Goal: Task Accomplishment & Management: Manage account settings

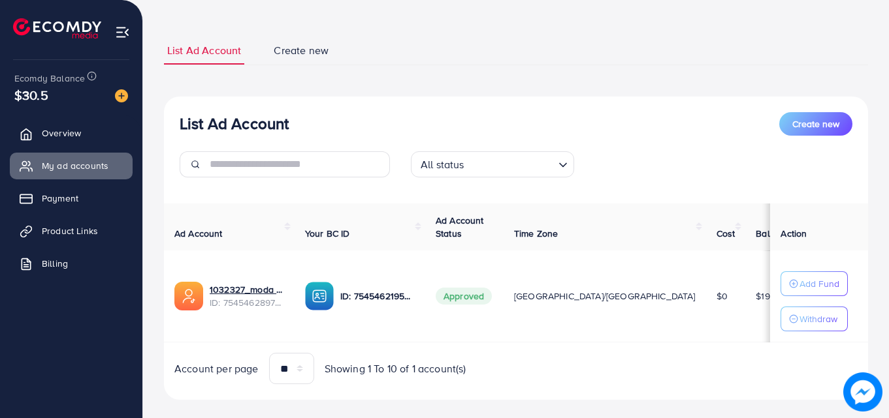
scroll to position [78, 0]
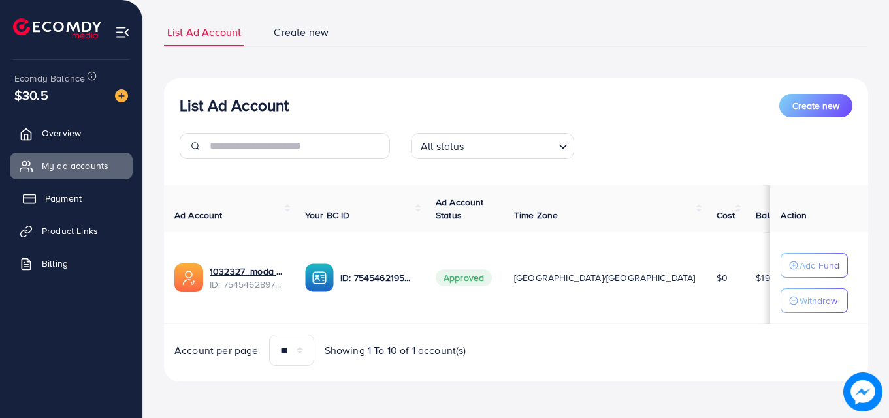
click at [66, 202] on span "Payment" at bounding box center [63, 198] width 37 height 13
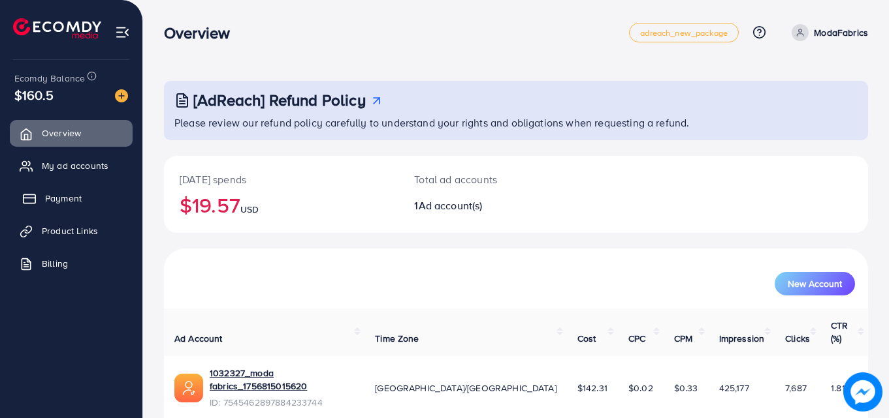
click at [72, 193] on span "Payment" at bounding box center [63, 198] width 37 height 13
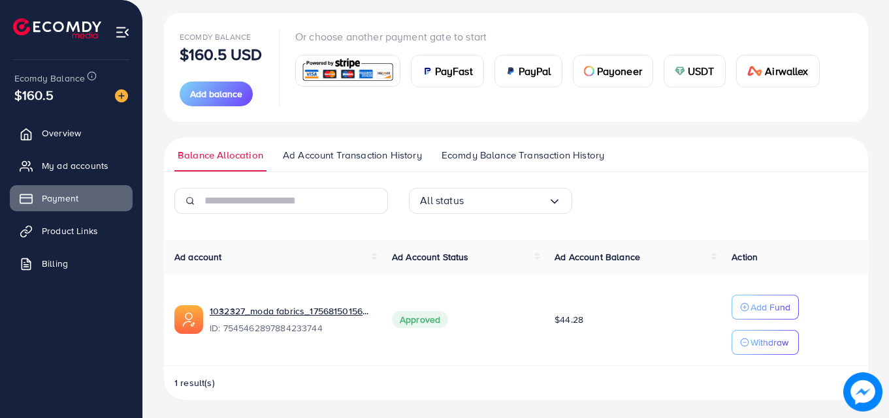
scroll to position [146, 0]
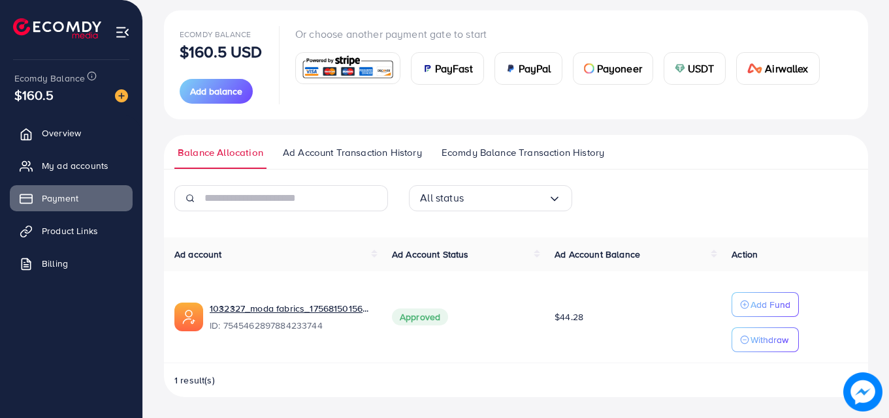
click at [402, 151] on span "Ad Account Transaction History" at bounding box center [352, 153] width 139 height 14
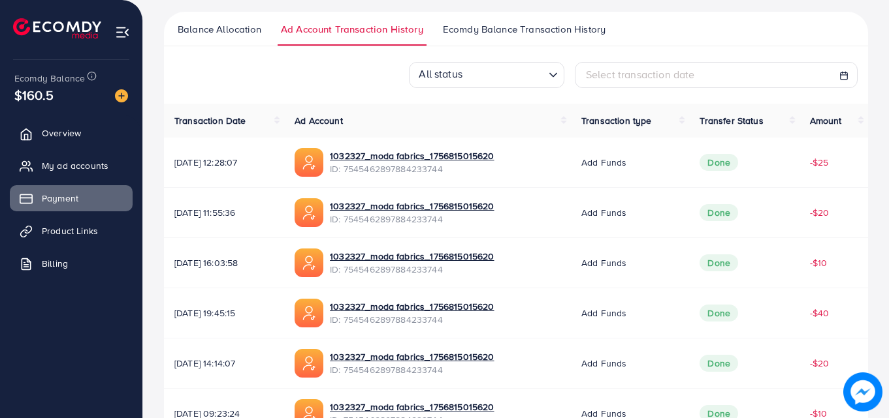
scroll to position [196, 0]
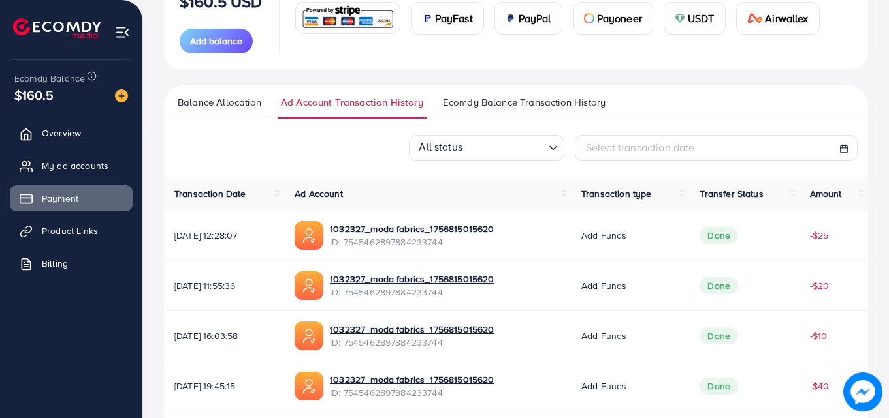
click at [519, 112] on link "Ecomdy Balance Transaction History" at bounding box center [523, 107] width 169 height 24
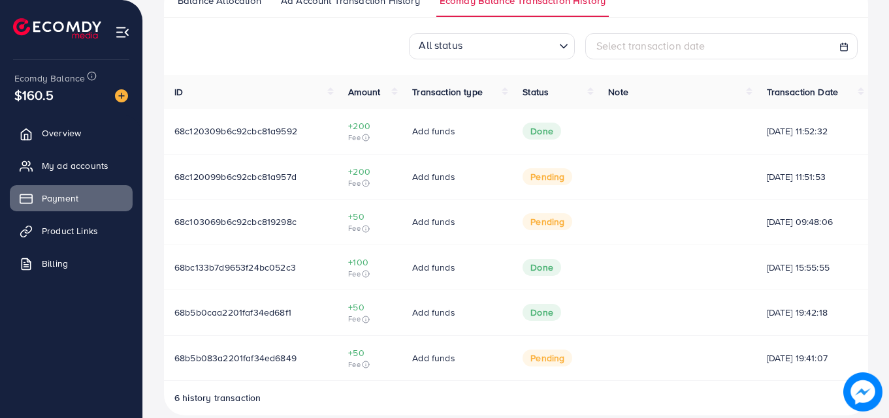
scroll to position [316, 0]
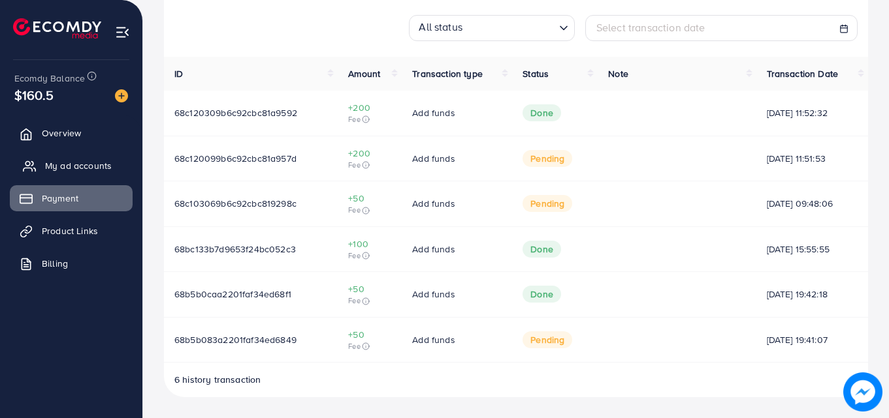
click at [55, 161] on span "My ad accounts" at bounding box center [78, 165] width 67 height 13
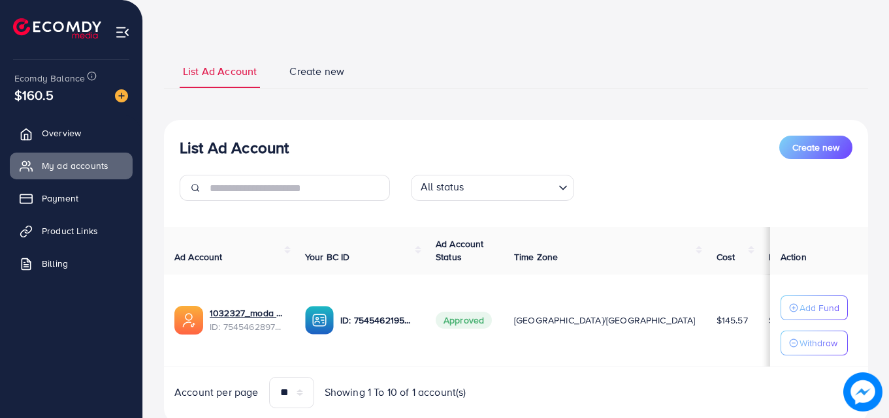
scroll to position [65, 0]
